Goal: Task Accomplishment & Management: Manage account settings

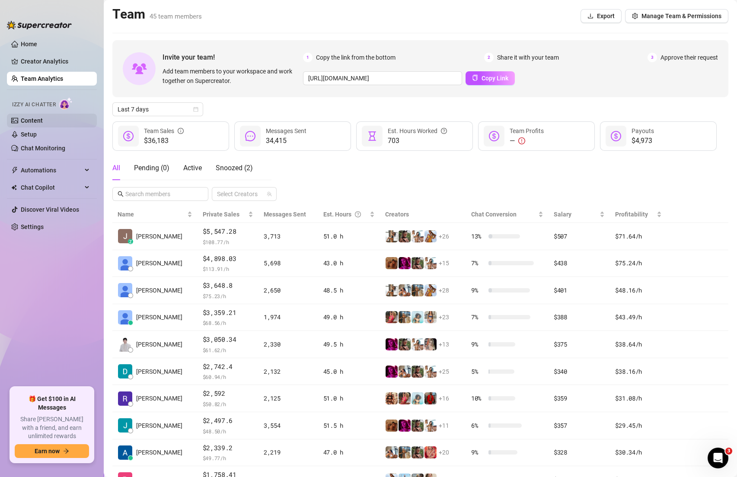
click at [43, 124] on link "Content" at bounding box center [32, 120] width 22 height 7
click at [35, 118] on link "Content" at bounding box center [32, 120] width 22 height 7
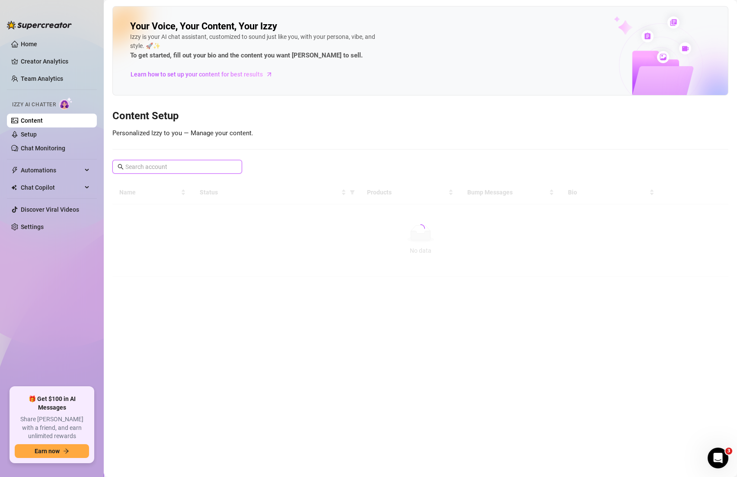
click at [130, 163] on input "text" at bounding box center [177, 167] width 105 height 10
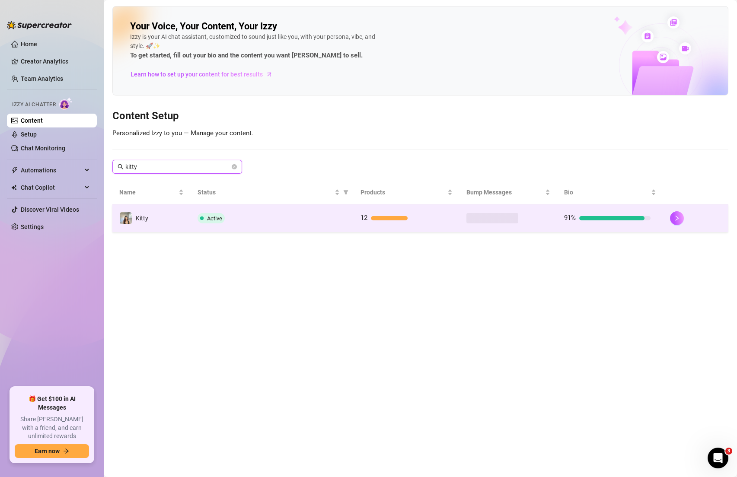
type input "kitty"
click at [175, 223] on td "Kitty" at bounding box center [151, 218] width 78 height 28
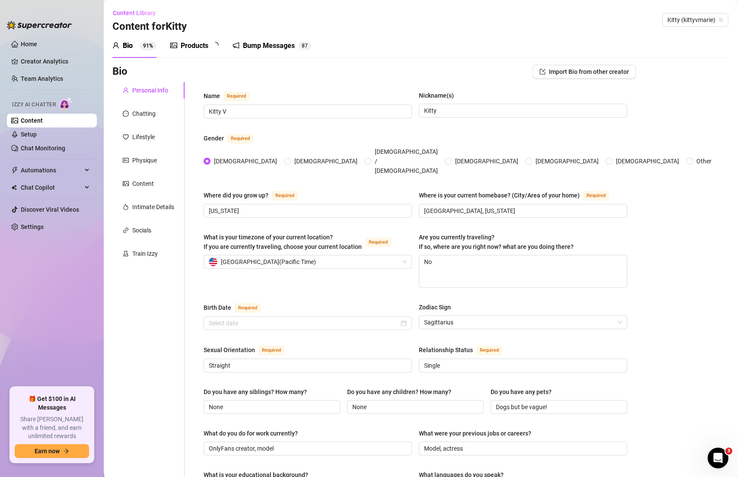
radio input "true"
checkbox input "true"
type input "[DATE]"
click at [165, 121] on div "Chatting" at bounding box center [148, 113] width 72 height 16
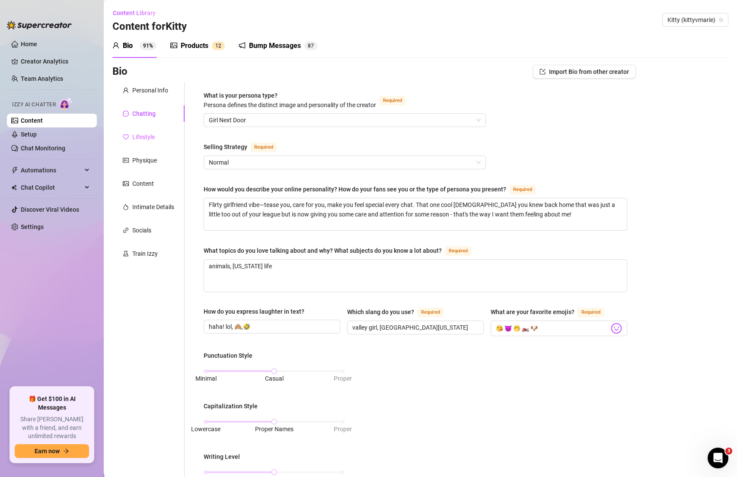
click at [158, 137] on div "Lifestyle" at bounding box center [148, 137] width 72 height 16
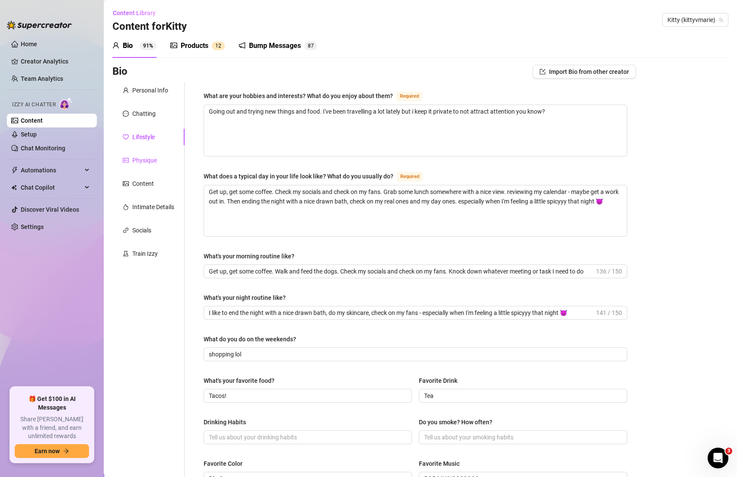
click at [152, 163] on div "Physique" at bounding box center [144, 161] width 25 height 10
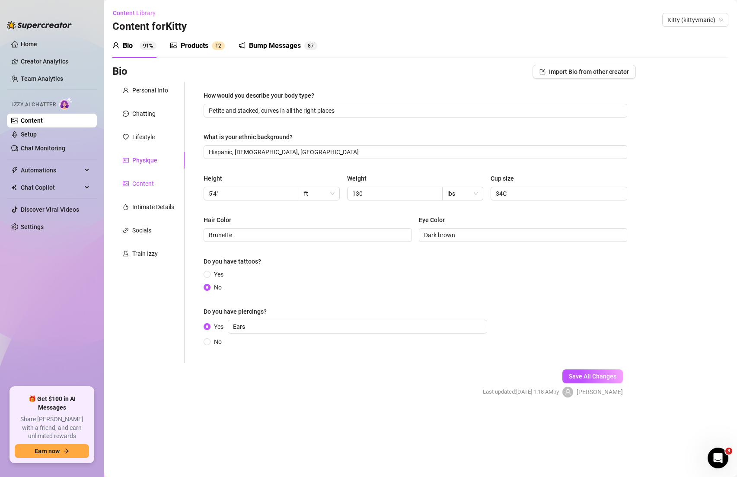
click at [150, 181] on div "Content" at bounding box center [143, 184] width 22 height 10
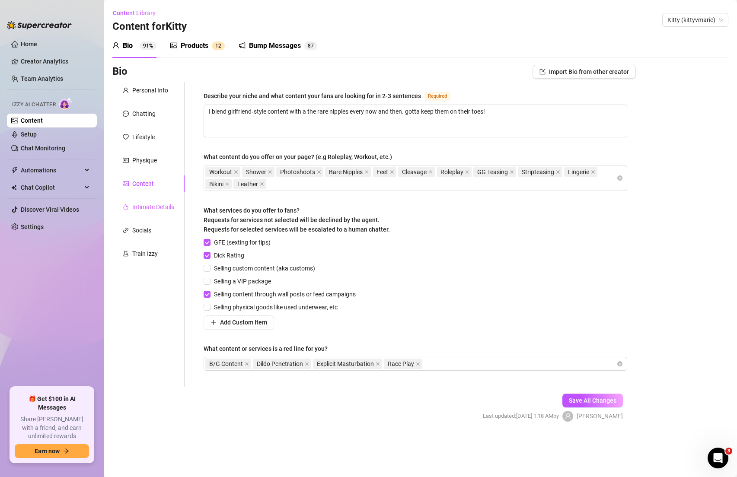
click at [149, 212] on div "Intimate Details" at bounding box center [148, 207] width 72 height 16
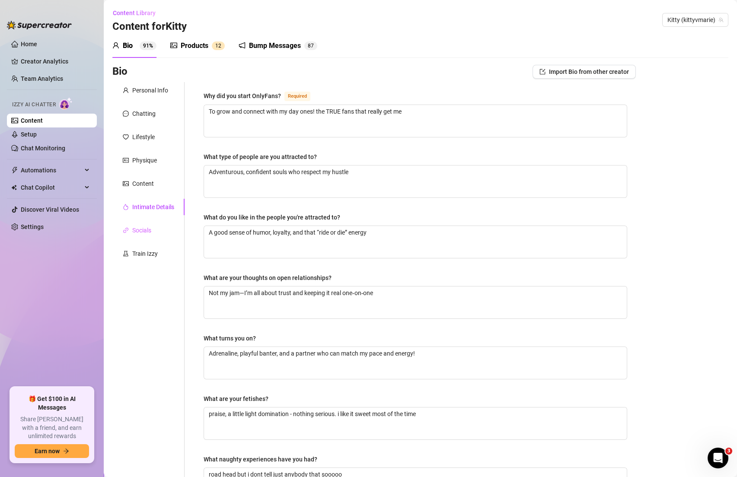
click at [150, 236] on div "Socials" at bounding box center [148, 230] width 72 height 16
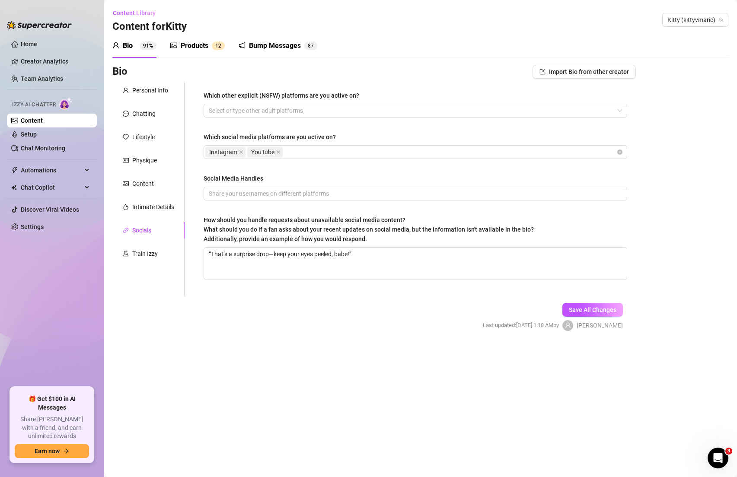
click at [148, 265] on div "Personal Info Chatting Lifestyle Physique Content Intimate Details Socials Trai…" at bounding box center [148, 189] width 72 height 214
click at [153, 95] on div "Personal Info" at bounding box center [150, 91] width 36 height 10
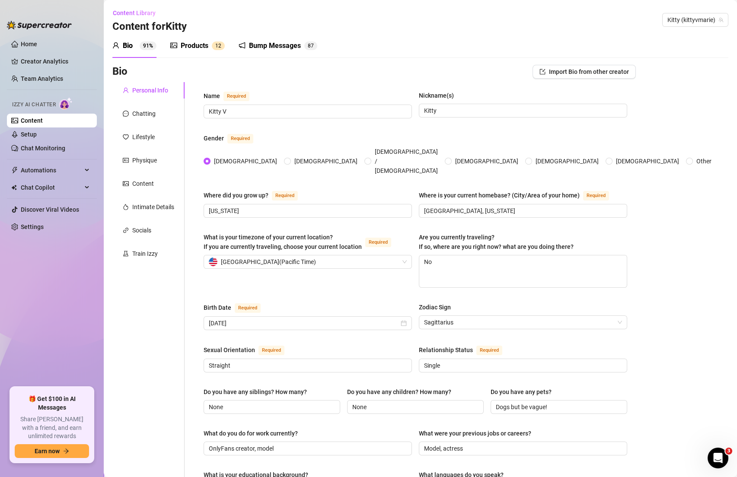
click at [43, 118] on link "Content" at bounding box center [32, 120] width 22 height 7
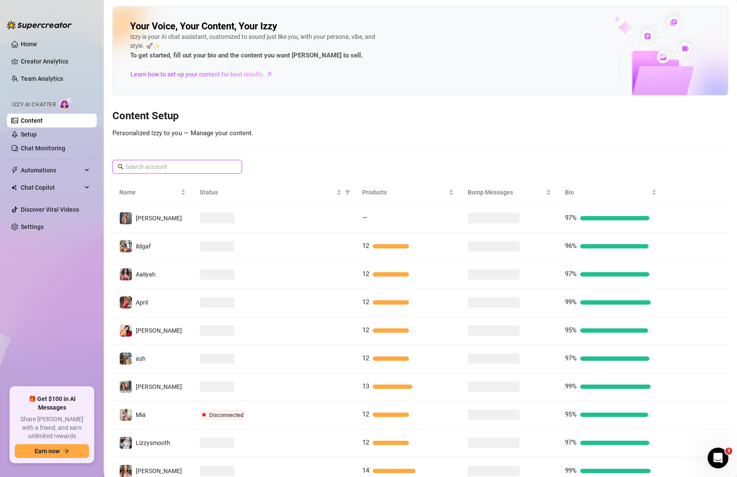
click at [172, 169] on input "text" at bounding box center [177, 167] width 105 height 10
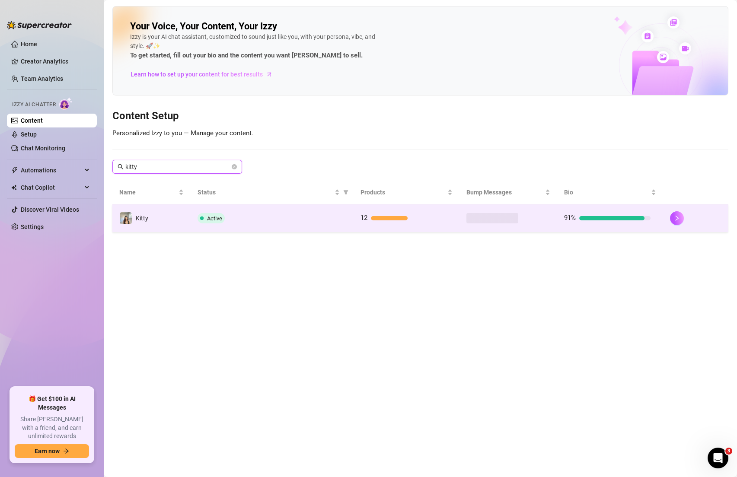
type input "kitty"
click at [215, 218] on span "Active" at bounding box center [214, 218] width 15 height 6
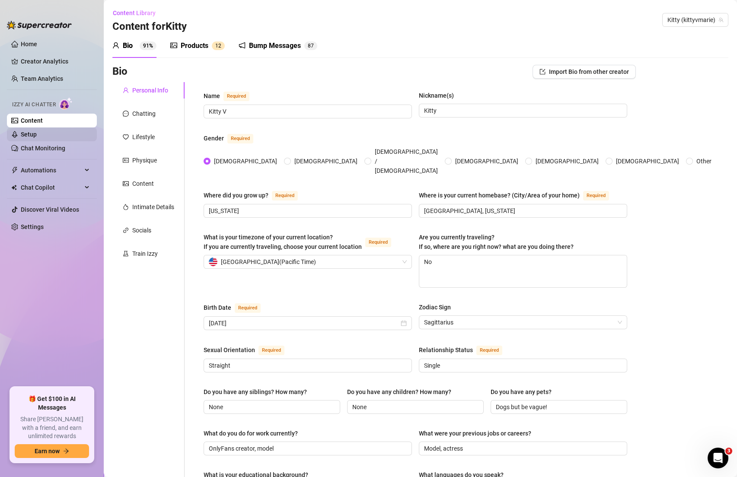
click at [37, 136] on link "Setup" at bounding box center [29, 134] width 16 height 7
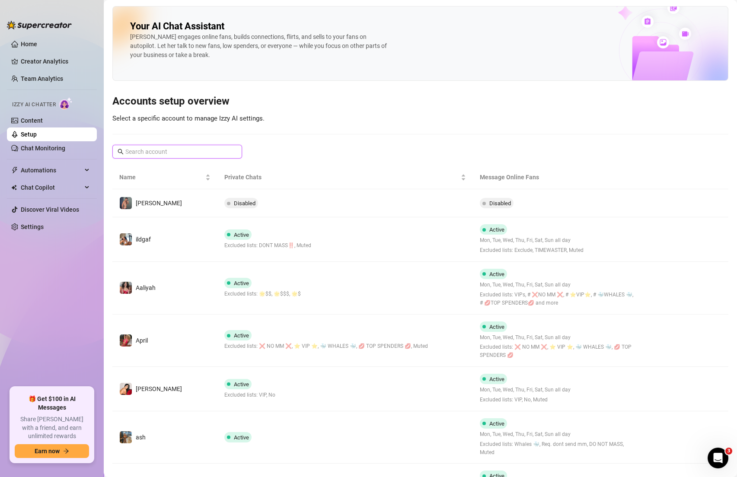
click at [188, 153] on input "text" at bounding box center [177, 152] width 105 height 10
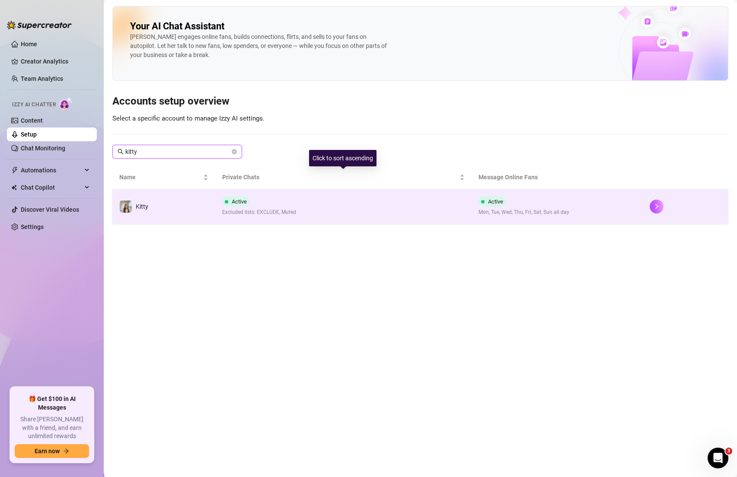
type input "kitty"
click at [266, 196] on div "Active Excluded lists: EXCLUDE, Muted" at bounding box center [259, 206] width 74 height 20
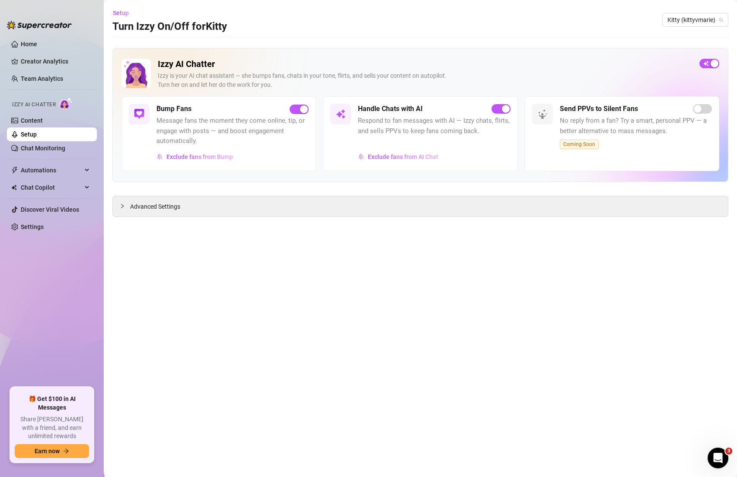
click at [712, 69] on div "Izzy AI Chatter [PERSON_NAME] is your AI chat assistant — she bumps fans, chats…" at bounding box center [419, 78] width 597 height 38
click at [712, 65] on div "button" at bounding box center [714, 64] width 8 height 8
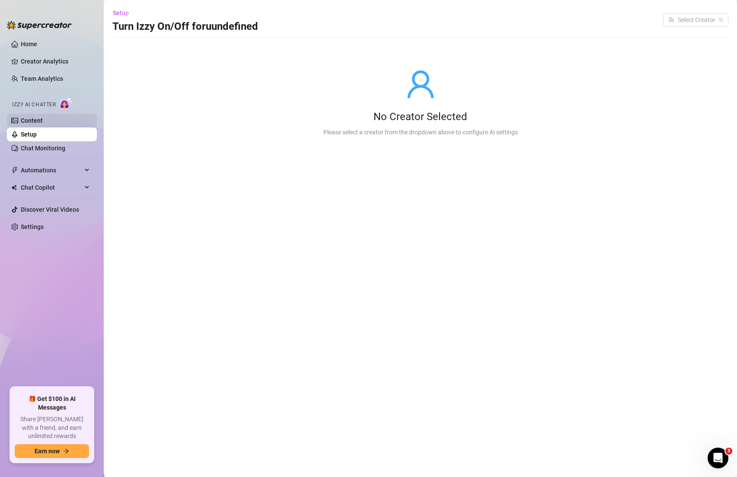
drag, startPoint x: 55, startPoint y: 142, endPoint x: 51, endPoint y: 127, distance: 15.6
click at [55, 145] on link "Chat Monitoring" at bounding box center [43, 148] width 44 height 7
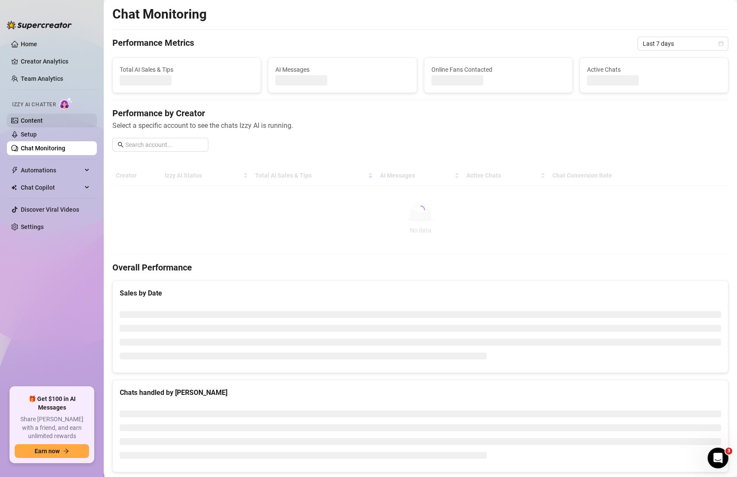
click at [43, 120] on link "Content" at bounding box center [32, 120] width 22 height 7
